Goal: Check status: Check status

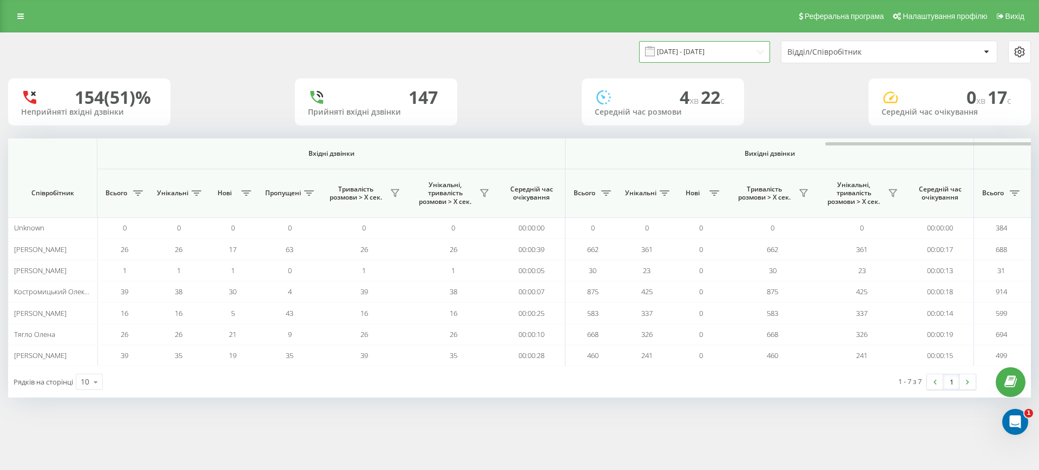
scroll to position [0, 487]
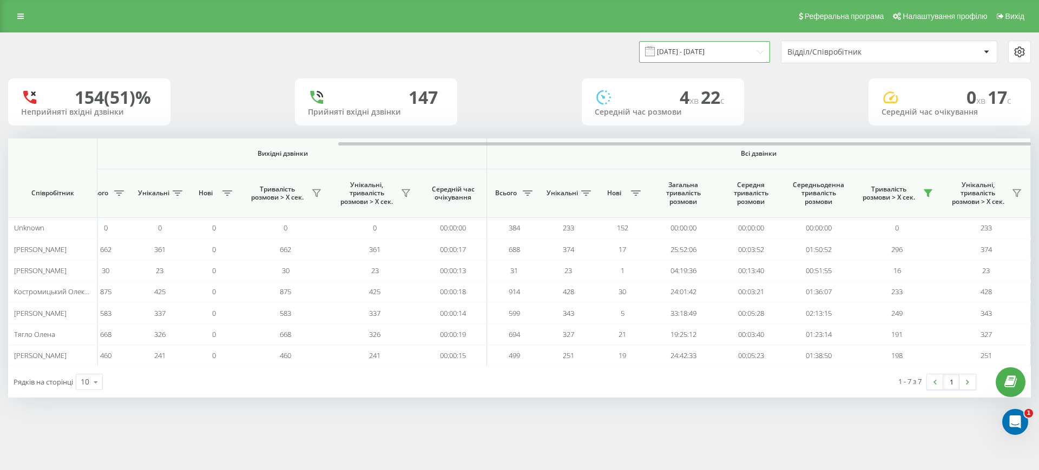
click at [743, 55] on input "[DATE] - [DATE]" at bounding box center [704, 51] width 131 height 21
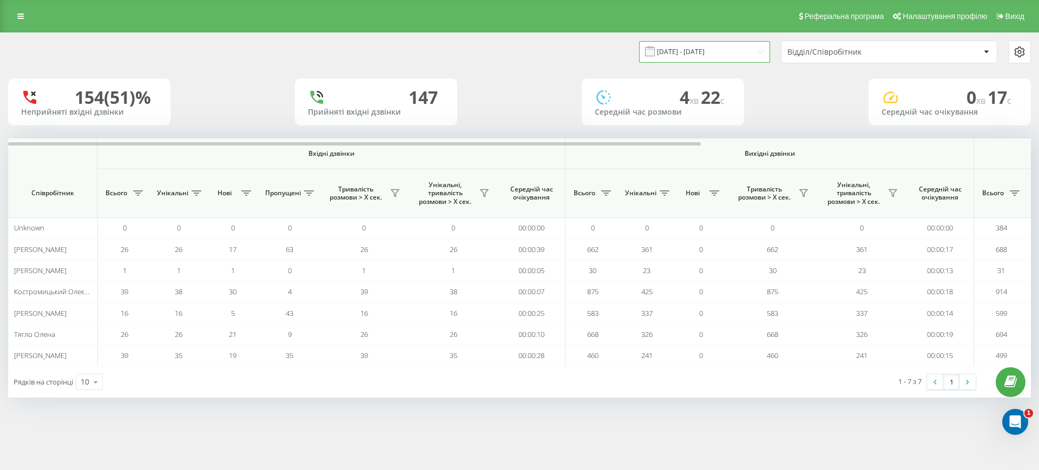
click at [702, 48] on input "[DATE] - [DATE]" at bounding box center [704, 51] width 131 height 21
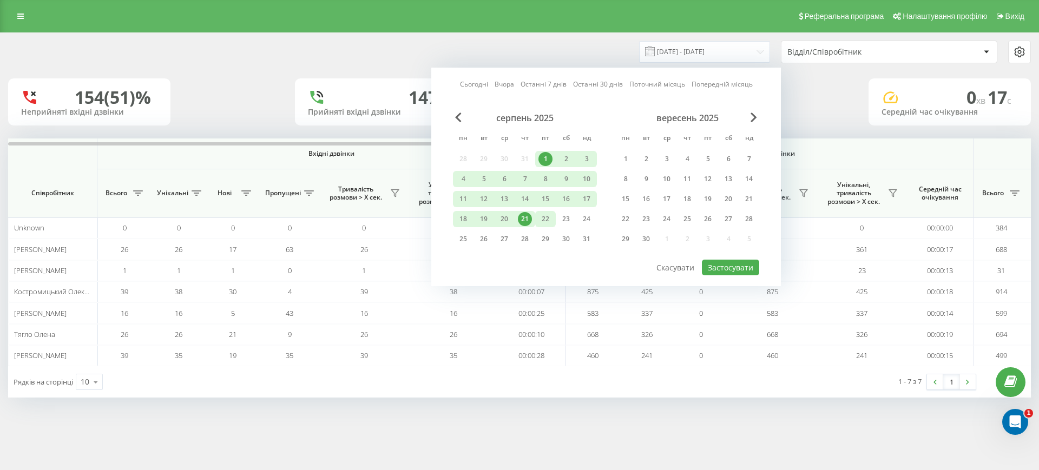
click at [543, 220] on div "22" at bounding box center [545, 219] width 14 height 14
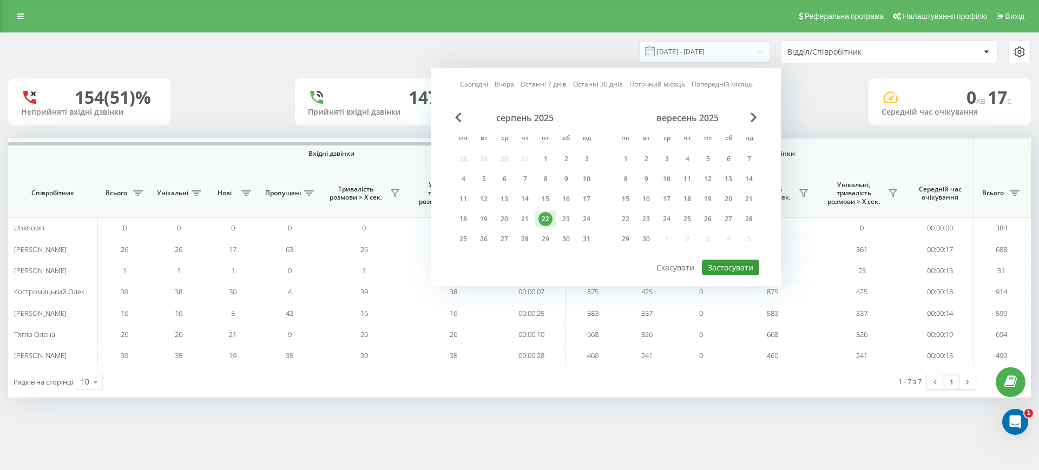
click at [732, 269] on button "Застосувати" at bounding box center [730, 268] width 57 height 16
type input "[DATE] - [DATE]"
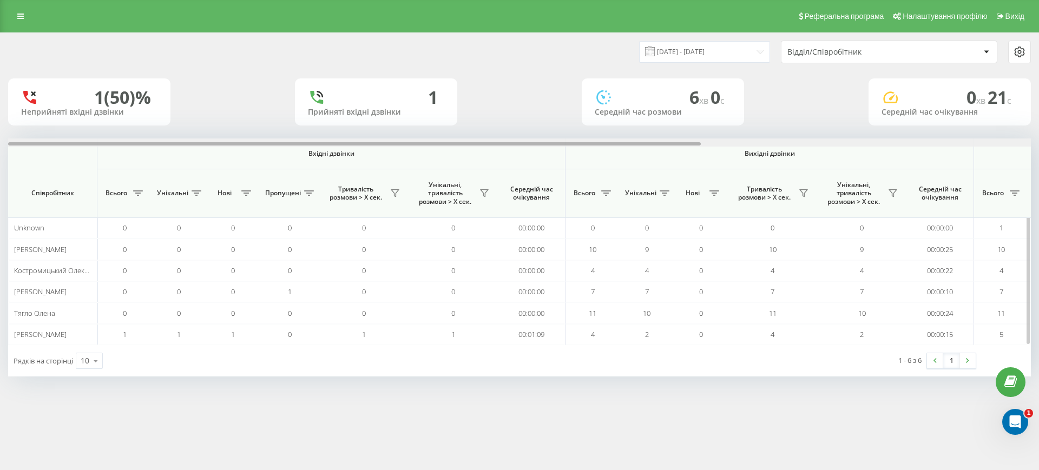
click at [946, 142] on div at bounding box center [519, 142] width 1023 height 8
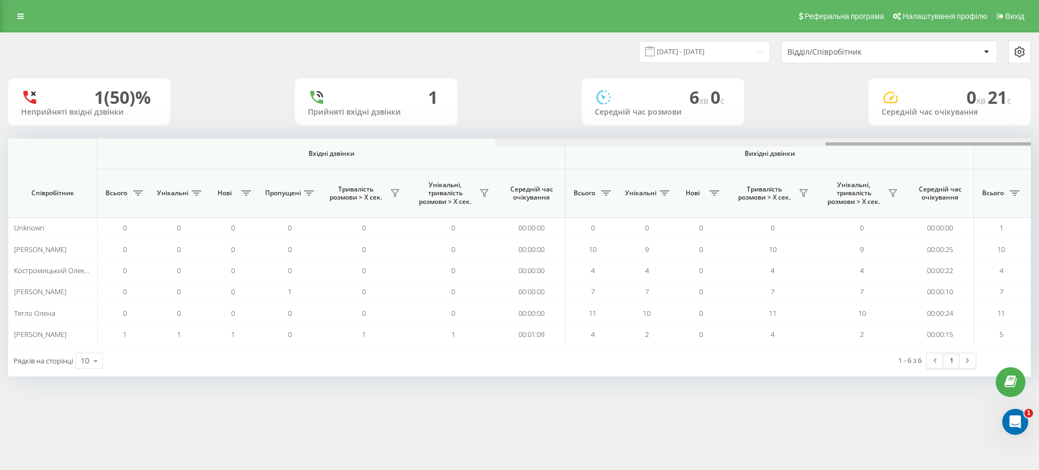
scroll to position [0, 487]
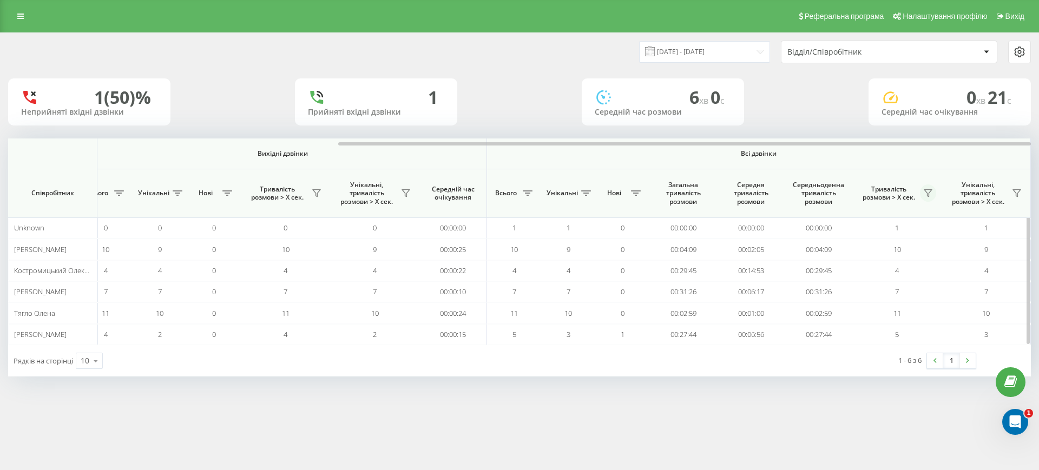
click at [927, 190] on icon at bounding box center [928, 193] width 9 height 9
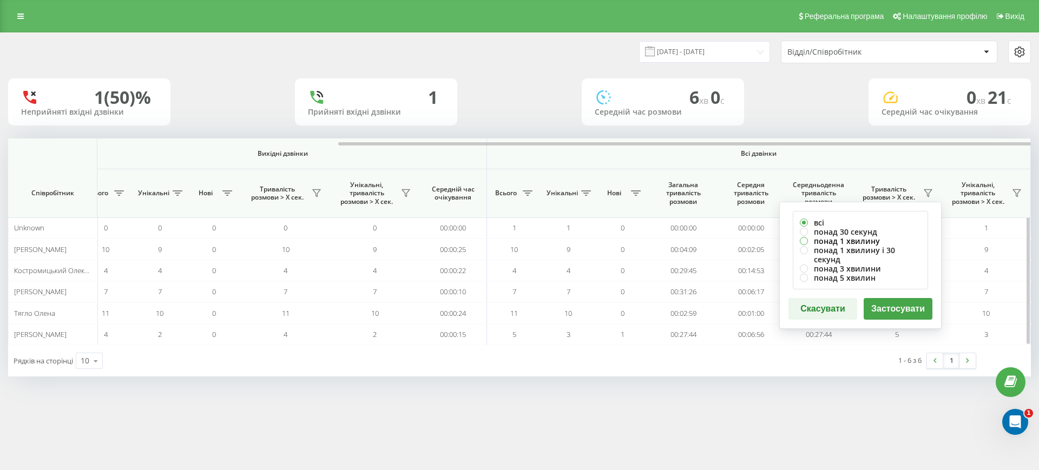
click at [865, 240] on label "понад 1 хвилину" at bounding box center [860, 240] width 121 height 9
radio input "true"
click at [889, 302] on button "Застосувати" at bounding box center [897, 309] width 69 height 22
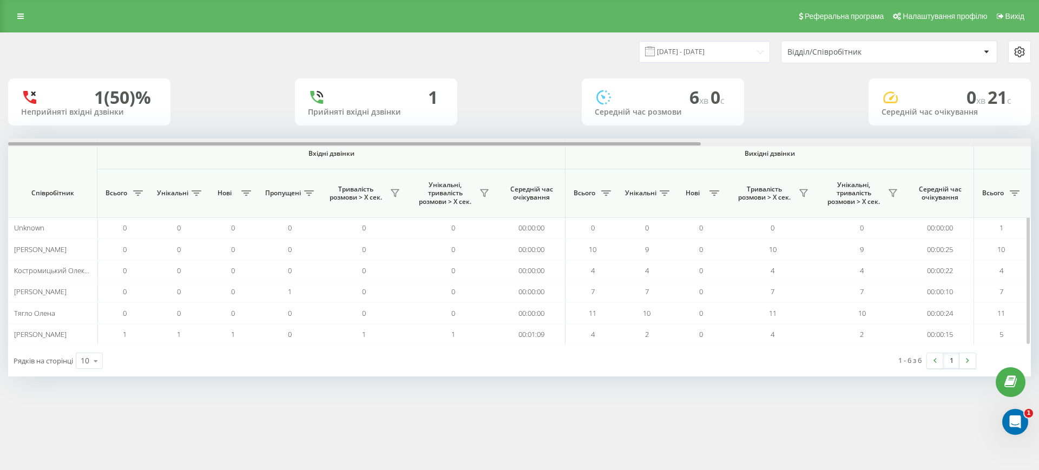
click at [944, 144] on div at bounding box center [519, 142] width 1023 height 8
